Goal: Task Accomplishment & Management: Manage account settings

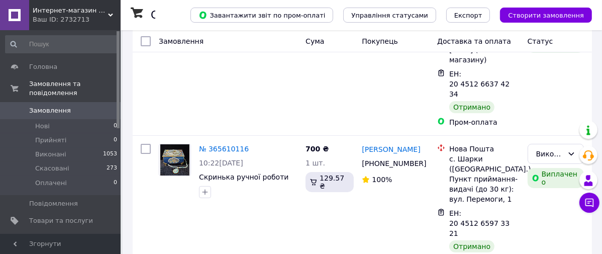
scroll to position [149, 0]
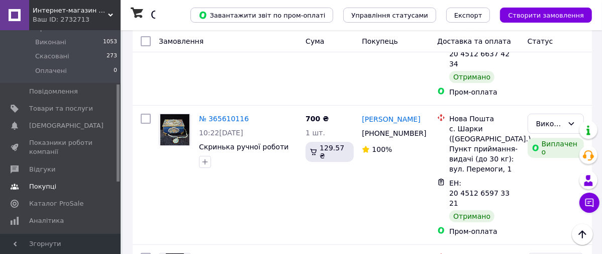
drag, startPoint x: 117, startPoint y: 110, endPoint x: 120, endPoint y: 165, distance: 55.4
click at [120, 165] on div "Головна Замовлення та повідомлення Замовлення 0 Нові 0 Прийняті 0 Виконані 1053…" at bounding box center [60, 131] width 121 height 203
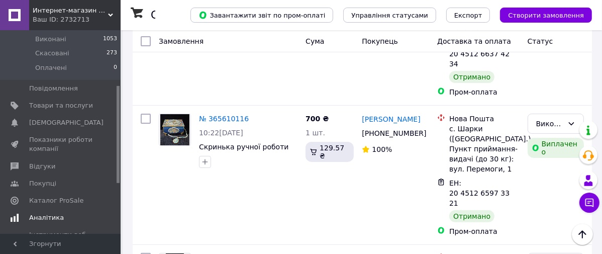
click at [46, 213] on span "Аналітика" at bounding box center [46, 217] width 35 height 9
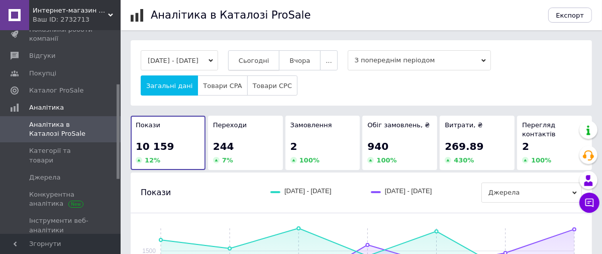
click at [269, 64] on span "Сьогодні" at bounding box center [254, 61] width 31 height 8
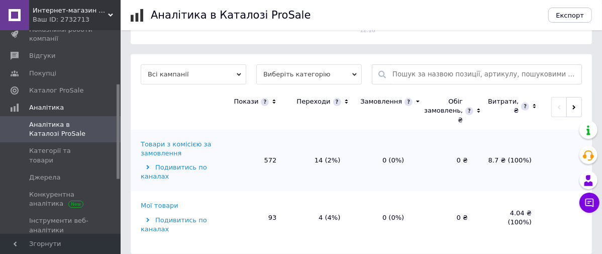
scroll to position [320, 0]
click at [177, 139] on div "Товари з комісією за замовлення" at bounding box center [181, 148] width 80 height 18
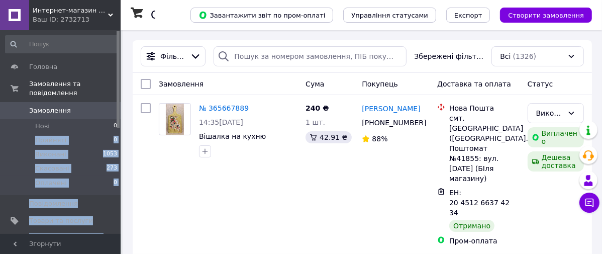
drag, startPoint x: 116, startPoint y: 117, endPoint x: 117, endPoint y: 143, distance: 26.1
click at [117, 143] on div "Головна Замовлення та повідомлення Замовлення 0 Нові 0 Прийняті 0 Виконані 1053…" at bounding box center [60, 131] width 121 height 203
click at [159, 135] on link at bounding box center [175, 119] width 32 height 32
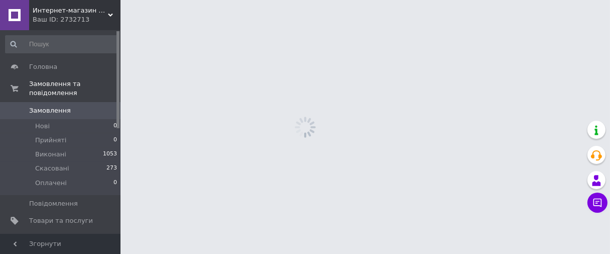
click at [126, 0] on html "Интернет-магазин "Иванкино мыло" Ваш ID: 2732713 Сайт Интернет-магазин "Иванкин…" at bounding box center [305, 0] width 610 height 0
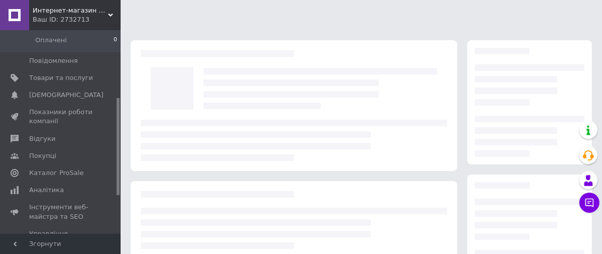
drag, startPoint x: 118, startPoint y: 124, endPoint x: 118, endPoint y: 195, distance: 70.8
click at [118, 194] on div at bounding box center [118, 146] width 3 height 97
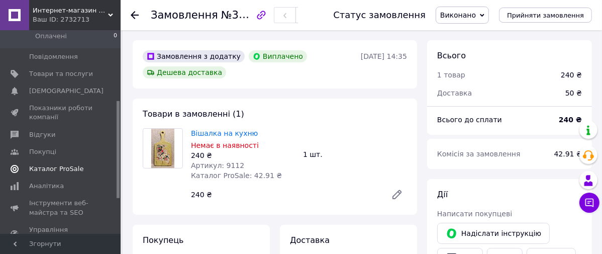
click at [73, 164] on span "Каталог ProSale" at bounding box center [56, 168] width 54 height 9
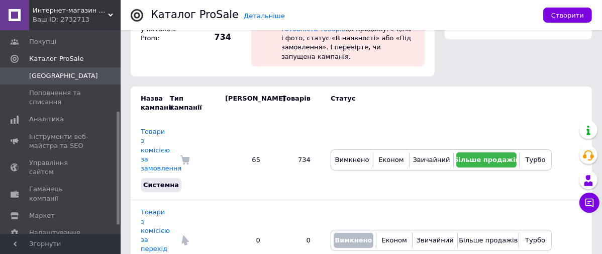
scroll to position [122, 0]
